Goal: Task Accomplishment & Management: Use online tool/utility

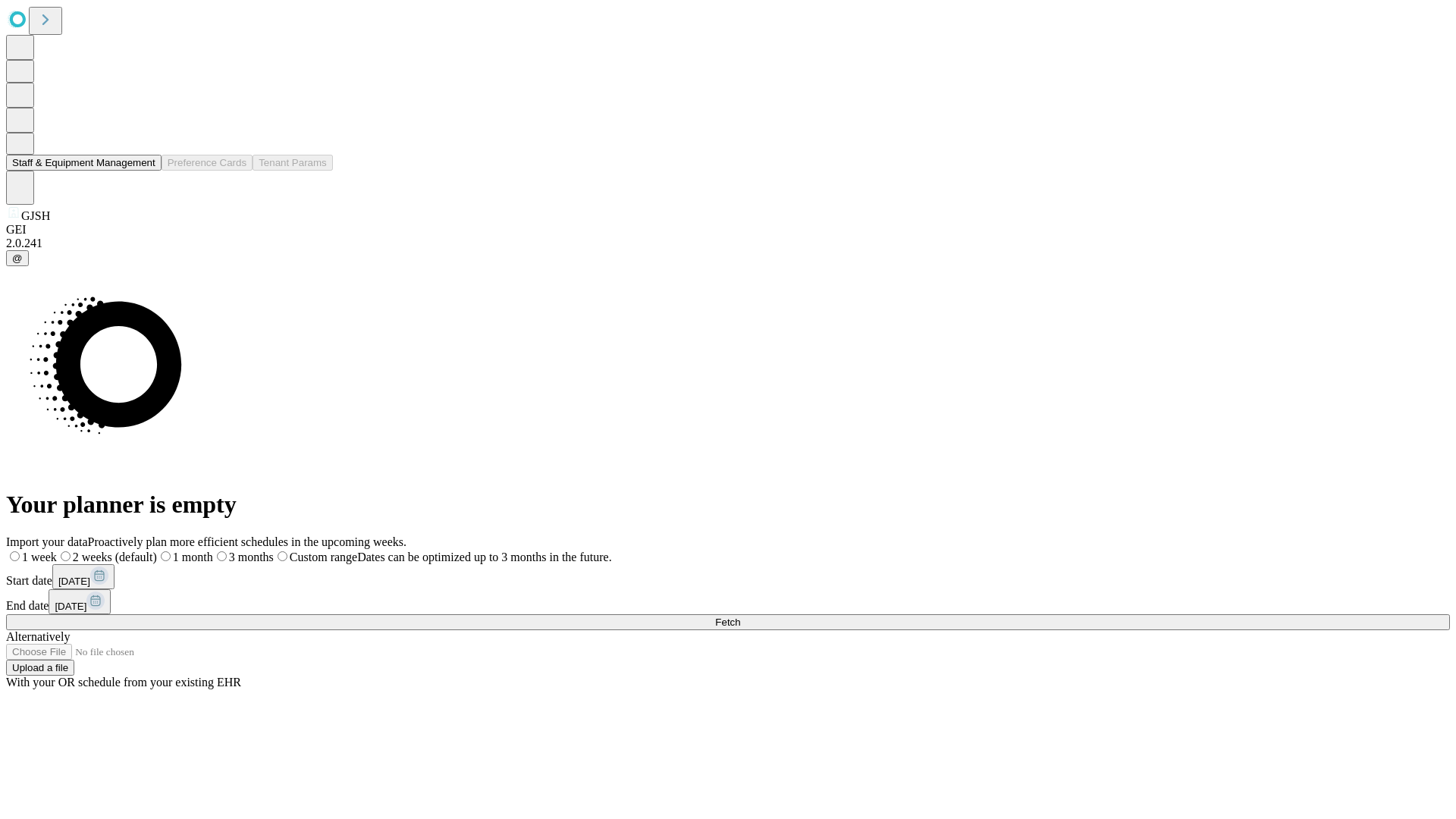
click at [144, 171] on button "Staff & Equipment Management" at bounding box center [83, 162] width 155 height 16
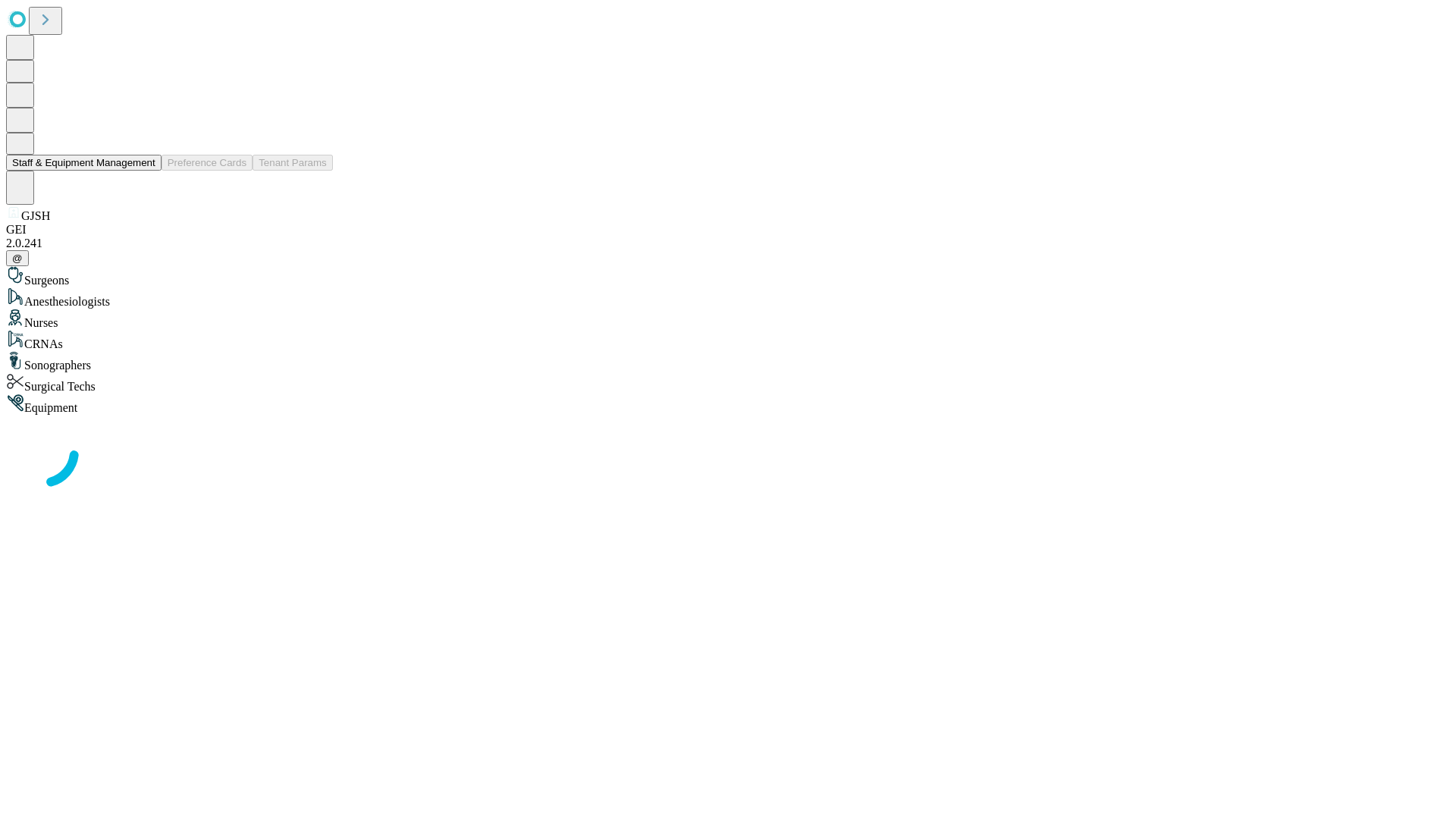
click at [144, 171] on button "Staff & Equipment Management" at bounding box center [83, 162] width 155 height 16
